Goal: Find contact information: Find contact information

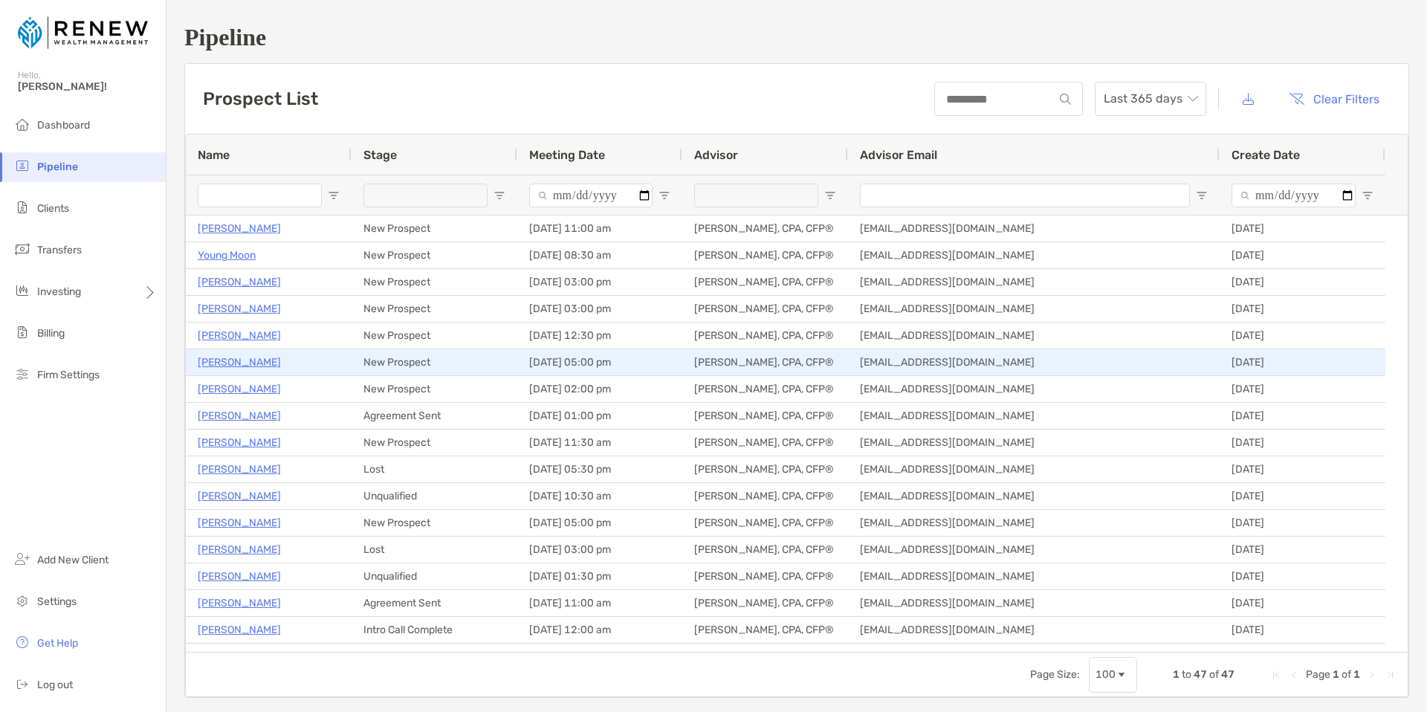
click at [241, 366] on p "[PERSON_NAME]" at bounding box center [239, 362] width 83 height 19
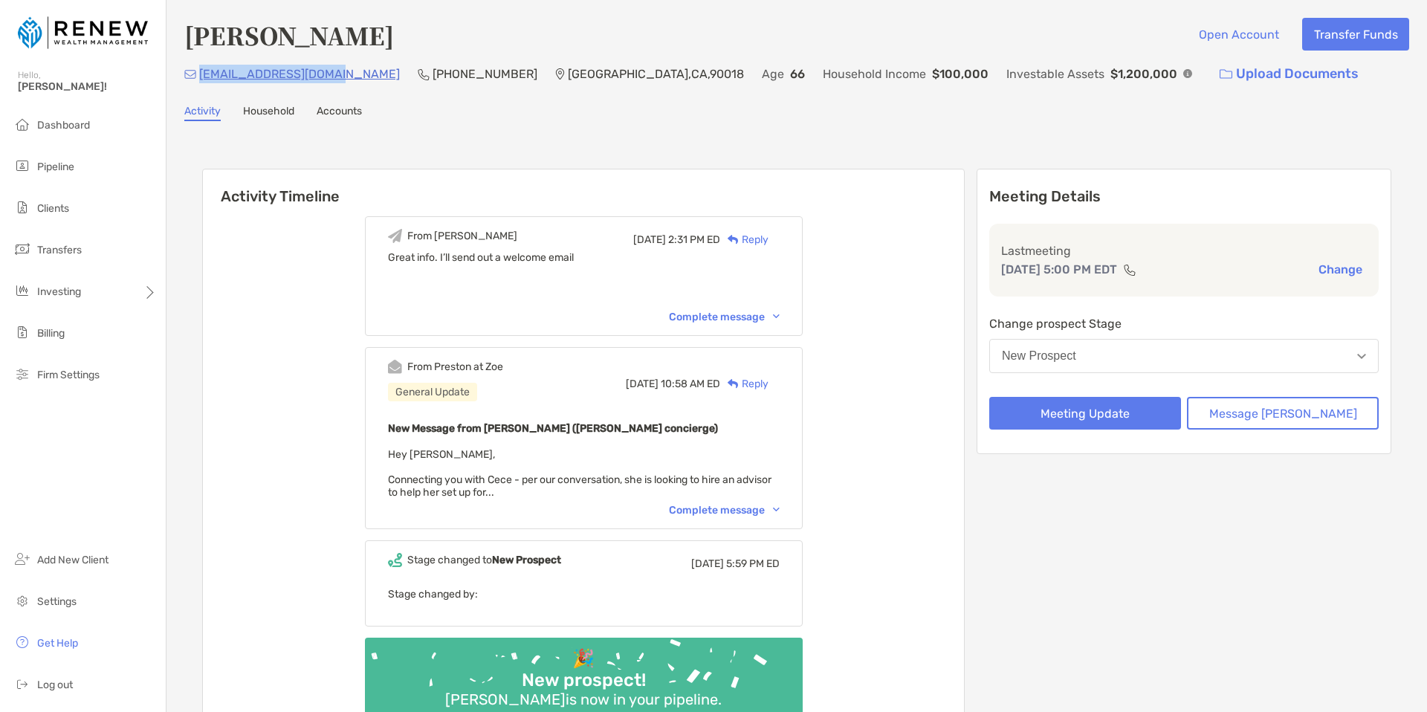
drag, startPoint x: 0, startPoint y: 0, endPoint x: 204, endPoint y: 77, distance: 218.5
click at [204, 77] on div "[EMAIL_ADDRESS][DOMAIN_NAME] [PHONE_NUMBER] [GEOGRAPHIC_DATA] Age [DEMOGRAPHIC_…" at bounding box center [796, 74] width 1225 height 32
copy p "[EMAIL_ADDRESS][DOMAIN_NAME]"
